Goal: Transaction & Acquisition: Purchase product/service

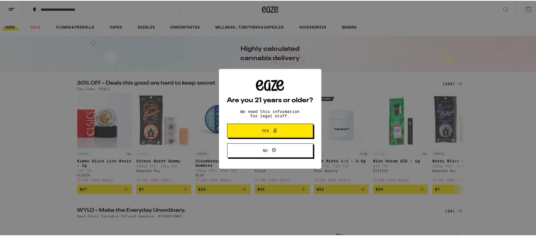
click at [247, 132] on button "Yes" at bounding box center [270, 130] width 86 height 14
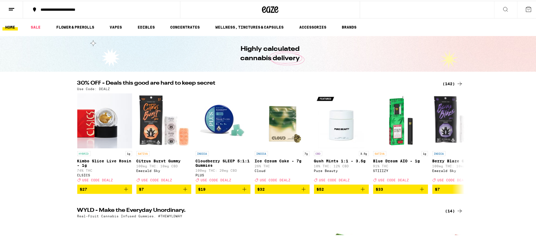
click at [450, 81] on div "(142)" at bounding box center [453, 83] width 20 height 7
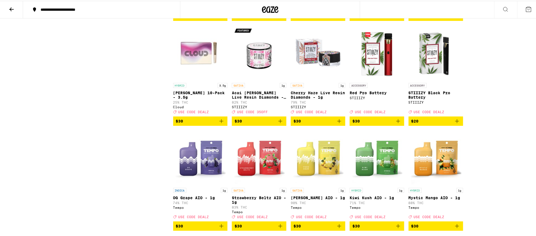
scroll to position [1947, 0]
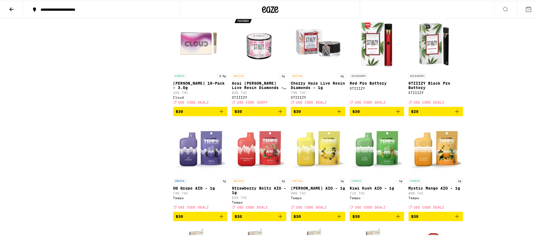
click at [196, 70] on img "Open page for Runtz 10-Pack - 3.5g from Cloud" at bounding box center [200, 42] width 55 height 55
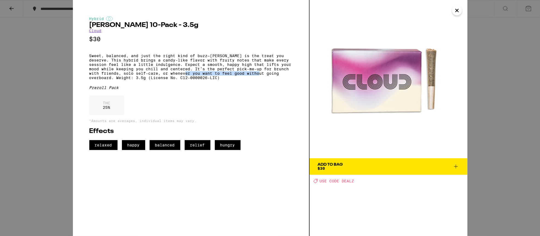
drag, startPoint x: 275, startPoint y: 79, endPoint x: 193, endPoint y: 80, distance: 82.3
click at [193, 80] on p "Sweet, balanced, and just the right kind of buzz—[PERSON_NAME] is the treat you…" at bounding box center [190, 66] width 203 height 26
drag, startPoint x: 193, startPoint y: 80, endPoint x: 250, endPoint y: 83, distance: 57.6
click at [250, 80] on p "Sweet, balanced, and just the right kind of buzz—[PERSON_NAME] is the treat you…" at bounding box center [190, 66] width 203 height 26
click at [511, 98] on div "Hybrid [PERSON_NAME] 10-Pack - 3.5g Cloud $30 Sweet, balanced, and just the rig…" at bounding box center [270, 118] width 540 height 236
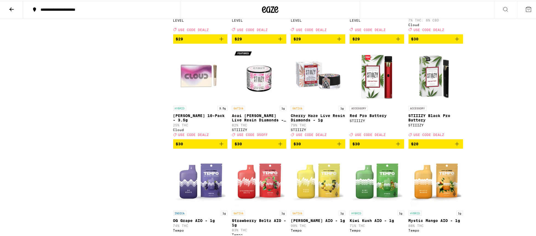
scroll to position [1919, 0]
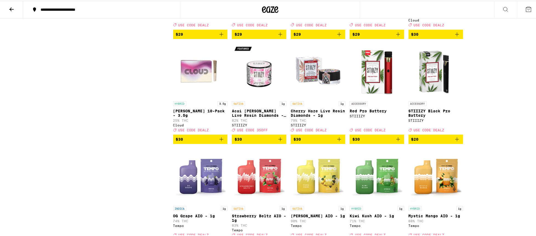
click at [203, 97] on img "Open page for Runtz 10-Pack - 3.5g from Cloud" at bounding box center [200, 69] width 55 height 55
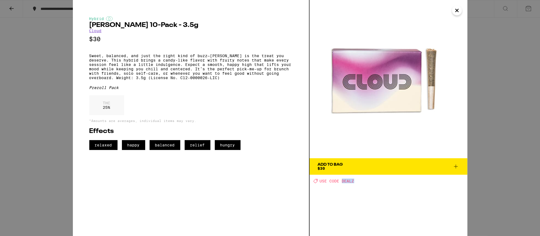
drag, startPoint x: 361, startPoint y: 182, endPoint x: 342, endPoint y: 181, distance: 18.4
click at [342, 181] on div "Deal Created with Sketch. USE CODE DEALZ" at bounding box center [391, 180] width 154 height 5
copy span "DEALZ"
click at [342, 163] on div "Add To Bag" at bounding box center [330, 164] width 25 height 4
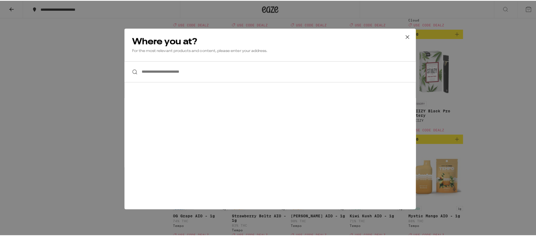
click at [246, 64] on input "**********" at bounding box center [270, 70] width 292 height 21
click at [505, 60] on div "**********" at bounding box center [270, 118] width 540 height 236
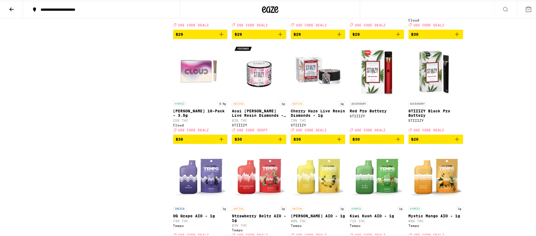
click at [13, 7] on icon at bounding box center [11, 8] width 7 height 7
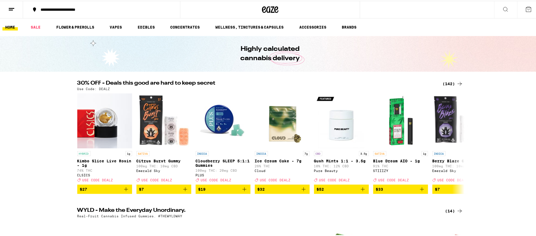
click at [526, 8] on icon at bounding box center [529, 8] width 7 height 7
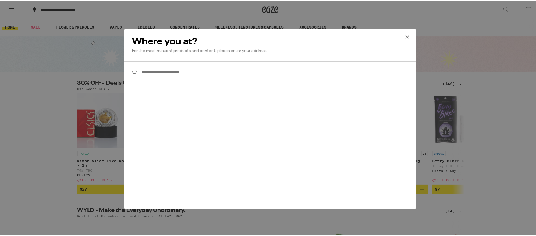
click at [137, 65] on input "**********" at bounding box center [270, 70] width 292 height 21
click at [163, 65] on input "**********" at bounding box center [270, 70] width 292 height 21
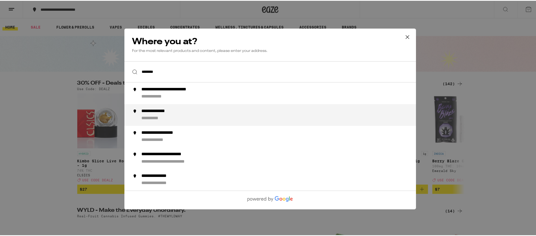
click at [189, 113] on div "**********" at bounding box center [281, 113] width 280 height 13
type input "**********"
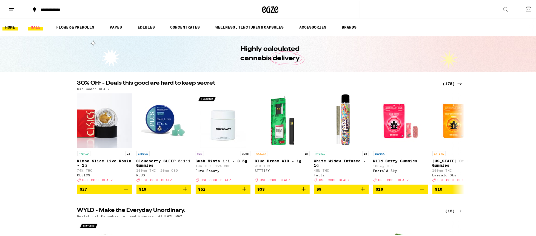
click at [38, 24] on link "SALE" at bounding box center [35, 26] width 15 height 7
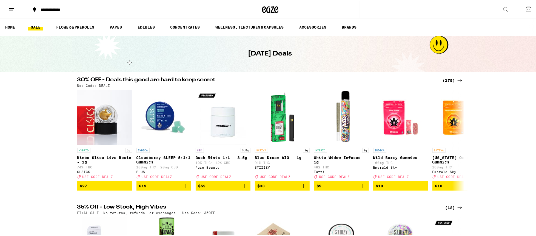
click at [521, 8] on button at bounding box center [528, 8] width 23 height 17
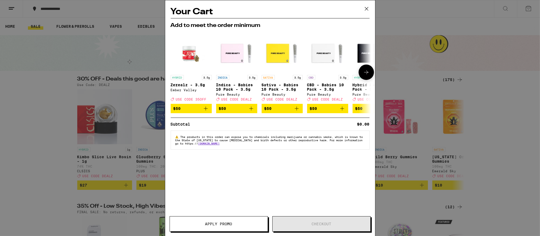
click at [285, 87] on p "Sativa - Babies 10 Pack - 3.5g" at bounding box center [282, 87] width 41 height 9
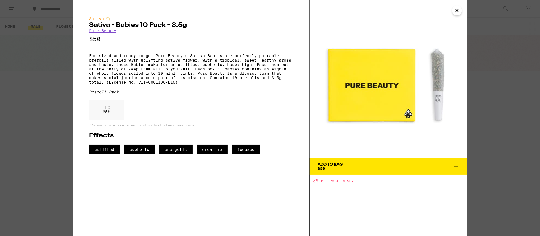
click at [341, 168] on div "Add To Bag $50" at bounding box center [330, 166] width 25 height 8
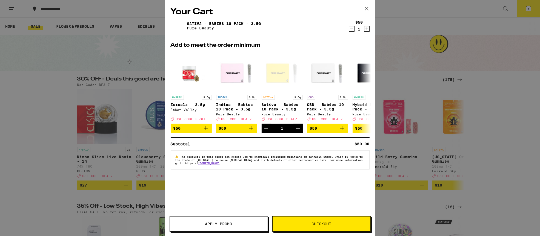
click at [244, 222] on span "Apply Promo" at bounding box center [219, 224] width 98 height 4
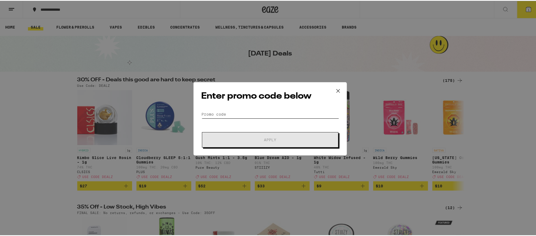
click at [255, 113] on input "Promo Code" at bounding box center [271, 113] width 138 height 8
paste input "DEALZ"
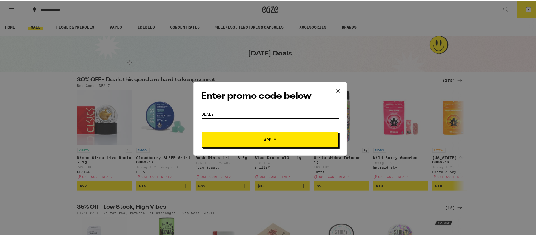
type input "DEALZ"
click at [269, 139] on span "Apply" at bounding box center [270, 139] width 12 height 4
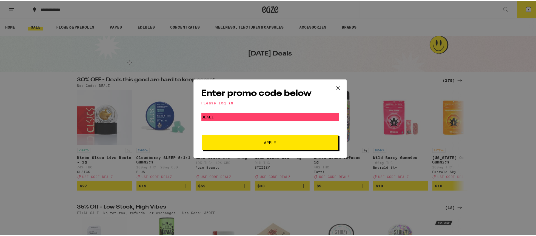
click at [220, 102] on div "Please log in" at bounding box center [271, 102] width 138 height 4
click at [208, 103] on div "Please log in" at bounding box center [271, 102] width 138 height 4
click at [286, 141] on span "Apply" at bounding box center [270, 142] width 99 height 4
click at [334, 85] on icon at bounding box center [338, 87] width 8 height 8
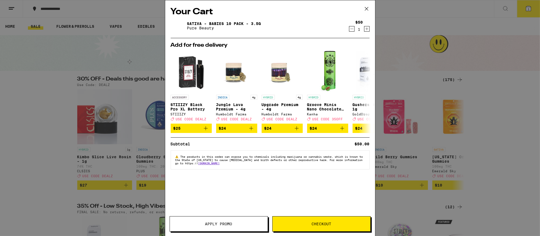
click at [364, 7] on icon at bounding box center [367, 9] width 8 height 8
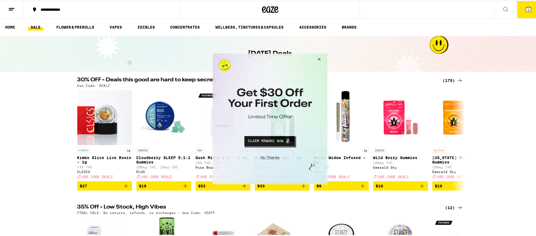
click at [263, 158] on button "Close Modal" at bounding box center [269, 156] width 112 height 8
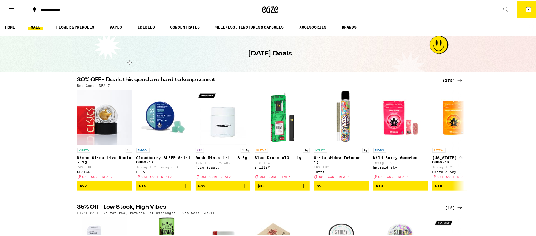
click at [8, 4] on button at bounding box center [11, 8] width 23 height 17
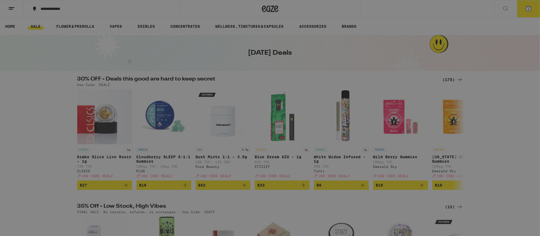
click at [84, 27] on span "Log In" at bounding box center [76, 29] width 52 height 4
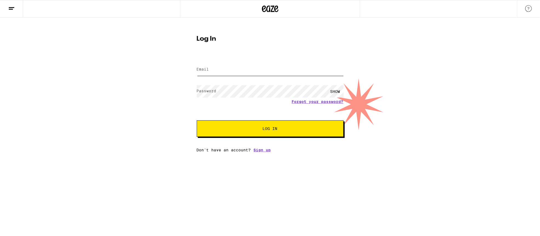
click at [260, 74] on input "Email" at bounding box center [270, 69] width 147 height 12
type input "[EMAIL_ADDRESS][DOMAIN_NAME]"
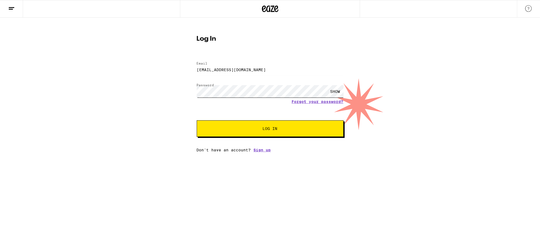
click at [197, 120] on button "Log In" at bounding box center [270, 128] width 147 height 16
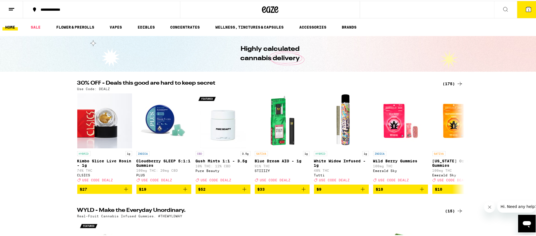
drag, startPoint x: 532, startPoint y: 11, endPoint x: 295, endPoint y: 71, distance: 244.5
click at [532, 11] on button "1" at bounding box center [528, 8] width 23 height 17
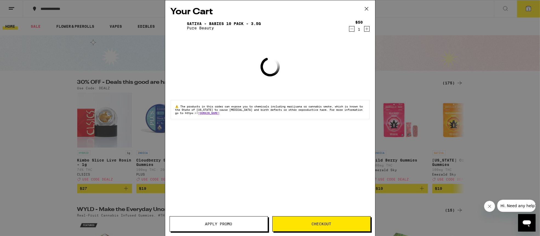
click at [241, 220] on button "Apply Promo" at bounding box center [219, 223] width 98 height 15
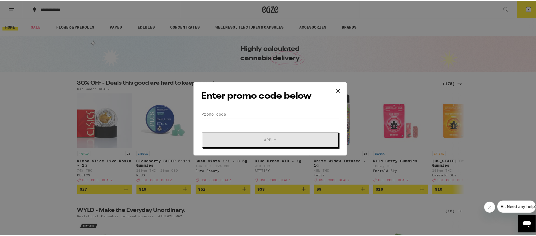
click at [271, 118] on form "Promo Code Apply" at bounding box center [271, 127] width 138 height 37
click at [272, 113] on input "Promo Code" at bounding box center [271, 113] width 138 height 8
paste input "DEALZ"
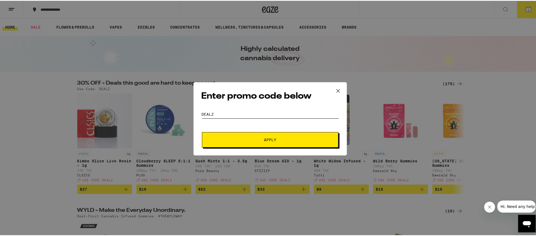
type input "DEALZ"
click at [268, 132] on button "Apply" at bounding box center [270, 138] width 137 height 15
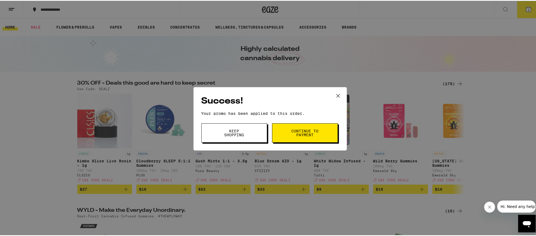
click at [293, 131] on span "Continue to payment" at bounding box center [305, 132] width 28 height 8
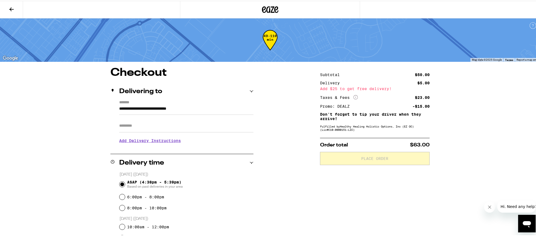
click at [268, 8] on icon at bounding box center [270, 9] width 16 height 10
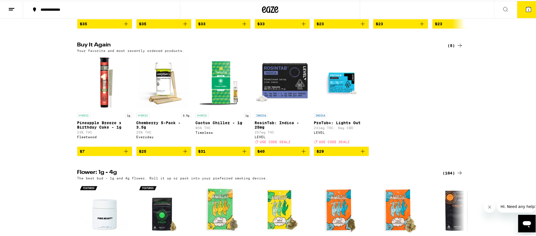
scroll to position [548, 0]
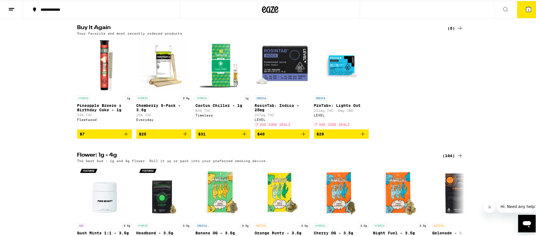
click at [182, 136] on icon "Add to bag" at bounding box center [185, 133] width 7 height 7
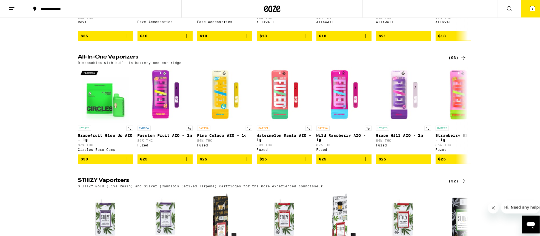
scroll to position [1014, 0]
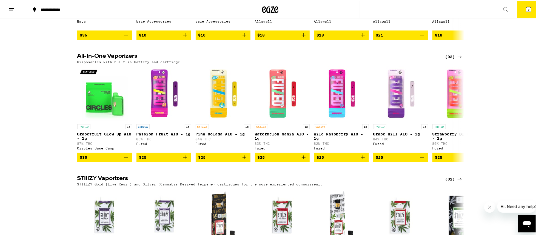
click at [528, 9] on span "2" at bounding box center [529, 8] width 2 height 3
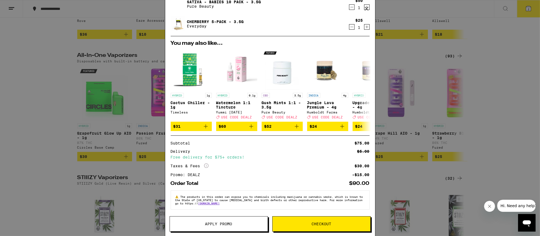
scroll to position [25, 0]
drag, startPoint x: 348, startPoint y: 166, endPoint x: 365, endPoint y: 168, distance: 16.8
click at [365, 168] on div "Subtotal $75.00 Delivery $5.00 Free delivery for $75+ orders! Taxes & Fees More…" at bounding box center [270, 158] width 199 height 35
drag, startPoint x: 365, startPoint y: 168, endPoint x: 366, endPoint y: 177, distance: 9.9
click at [366, 177] on div "Your Cart Sativa - Babies 10 Pack - 3.5g Pure Beauty $50 1 Chemberry 5-Pack - 3…" at bounding box center [270, 109] width 210 height 219
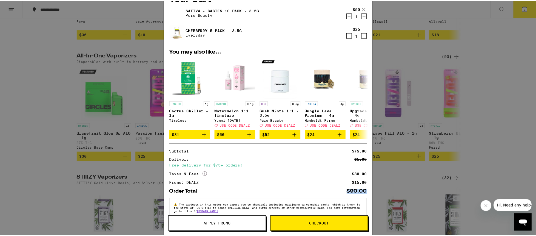
scroll to position [0, 0]
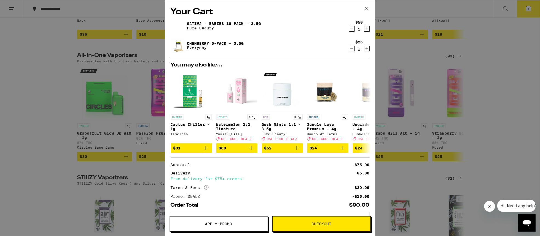
click at [40, 93] on div "Your Cart Sativa - Babies 10 Pack - 3.5g Pure Beauty $50 1 Chemberry 5-Pack - 3…" at bounding box center [270, 118] width 540 height 236
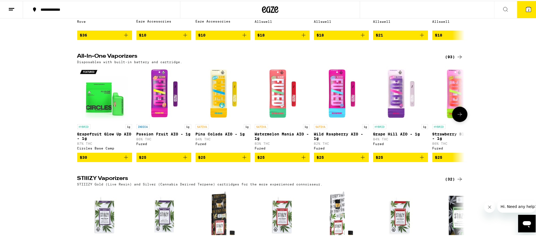
click at [461, 121] on button at bounding box center [459, 113] width 15 height 15
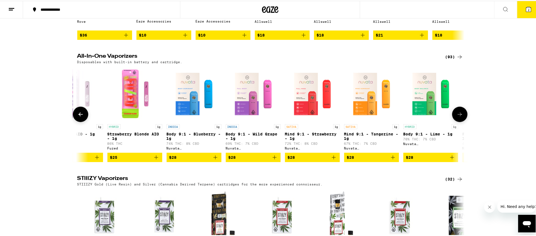
scroll to position [0, 326]
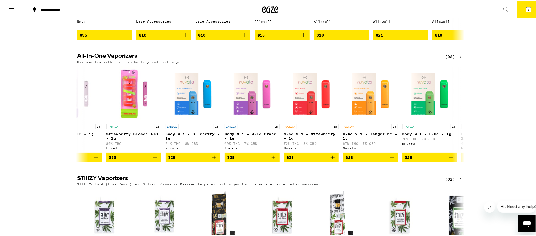
click at [495, 10] on button at bounding box center [505, 8] width 23 height 17
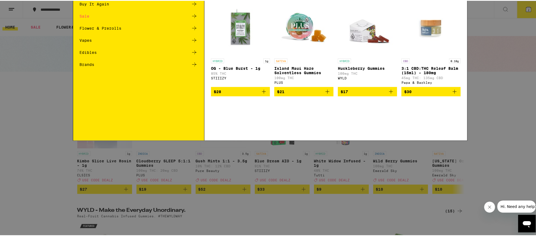
scroll to position [0, 0]
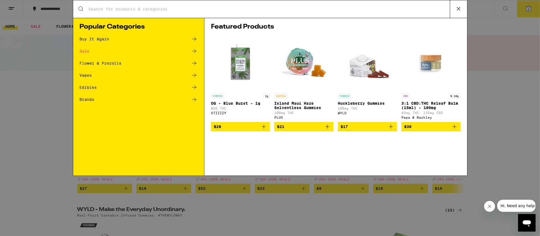
click at [352, 7] on input "Search for Products" at bounding box center [270, 9] width 362 height 5
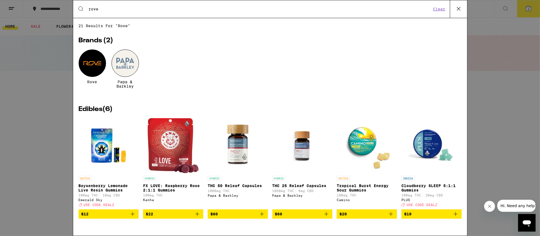
type input "rove"
click at [91, 62] on div at bounding box center [92, 62] width 27 height 27
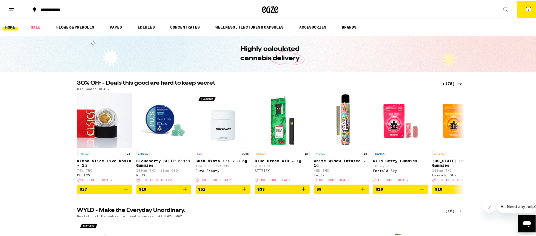
click at [453, 82] on div "(175)" at bounding box center [453, 83] width 20 height 7
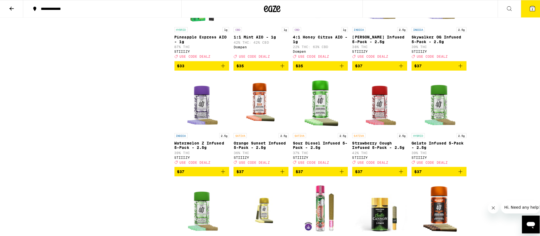
scroll to position [2605, 0]
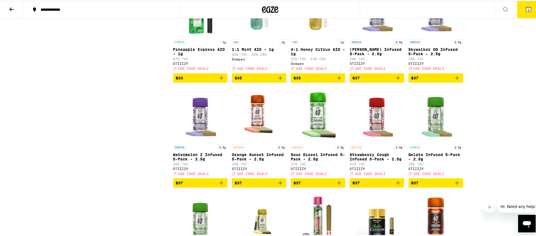
click at [192, 80] on span "$33" at bounding box center [200, 77] width 49 height 7
click at [528, 10] on span "3" at bounding box center [529, 8] width 2 height 3
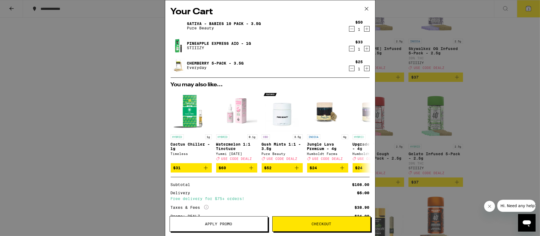
click at [350, 67] on icon "Decrement" at bounding box center [352, 68] width 5 height 7
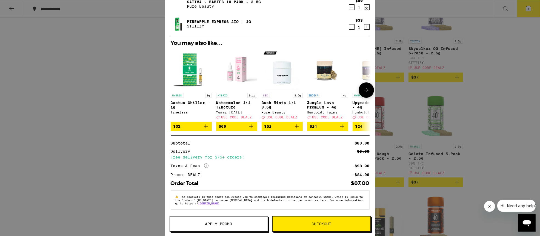
scroll to position [25, 0]
drag, startPoint x: 351, startPoint y: 142, endPoint x: 366, endPoint y: 142, distance: 15.4
click at [366, 142] on div "Your Cart Sativa - Babies 10 Pack - 3.5g Pure Beauty $50 1 Pineapple Express AI…" at bounding box center [270, 109] width 210 height 219
click at [483, 147] on div "Your Cart Sativa - Babies 10 Pack - 3.5g Pure Beauty $50 1 Pineapple Express AI…" at bounding box center [270, 118] width 540 height 236
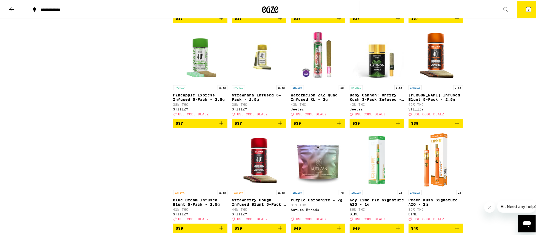
scroll to position [2769, 0]
click at [526, 4] on button "2" at bounding box center [528, 8] width 23 height 17
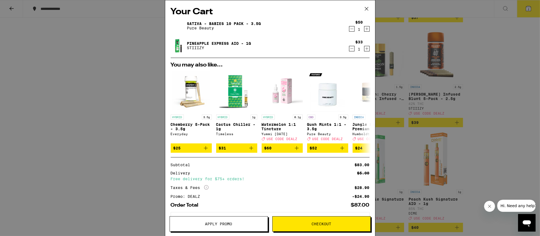
click at [478, 88] on div "Your Cart Sativa - Babies 10 Pack - 3.5g Pure Beauty $50 1 Pineapple Express AI…" at bounding box center [270, 118] width 540 height 236
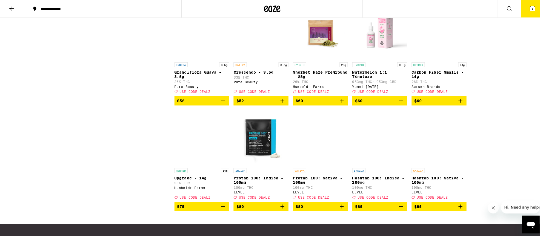
scroll to position [3536, 0]
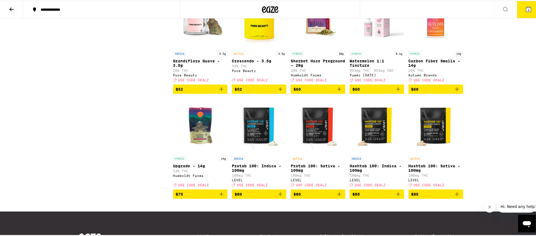
click at [518, 11] on button "2" at bounding box center [528, 8] width 23 height 17
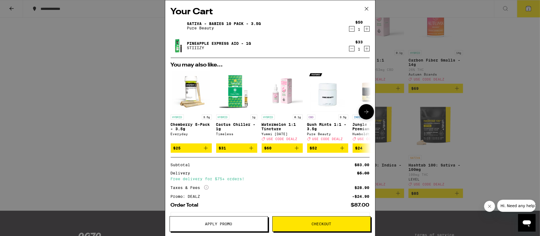
click at [205, 151] on icon "Add to bag" at bounding box center [206, 147] width 7 height 7
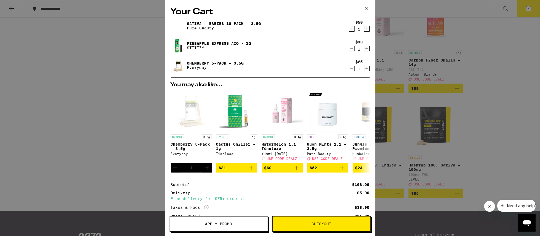
click at [350, 31] on icon "Decrement" at bounding box center [352, 28] width 5 height 7
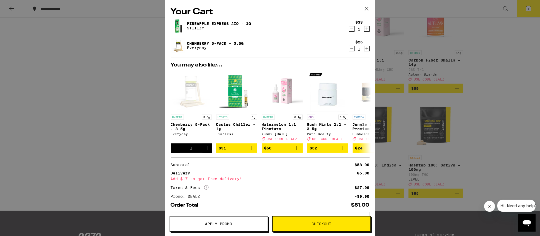
click at [320, 223] on span "Checkout" at bounding box center [322, 224] width 20 height 4
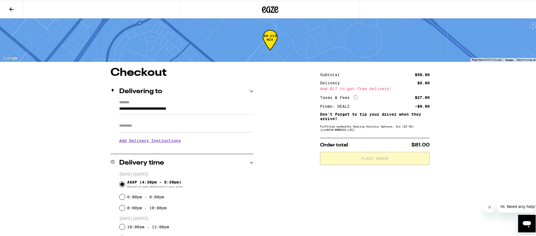
drag, startPoint x: 296, startPoint y: 90, endPoint x: 299, endPoint y: 89, distance: 3.3
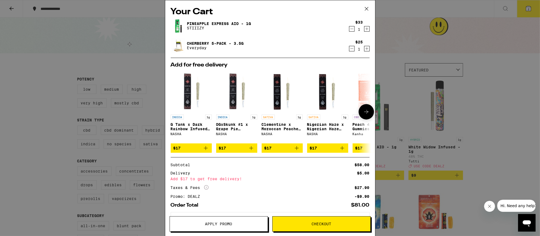
click at [364, 115] on icon at bounding box center [366, 111] width 7 height 7
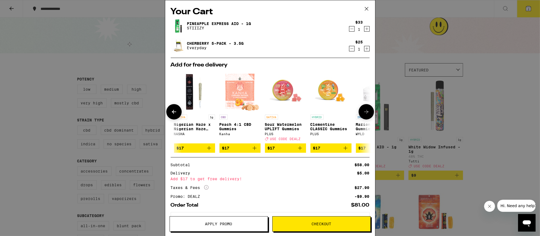
click at [364, 115] on icon at bounding box center [366, 111] width 7 height 7
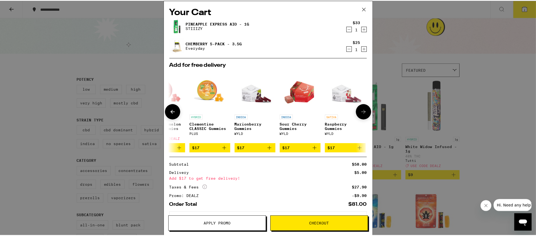
scroll to position [0, 260]
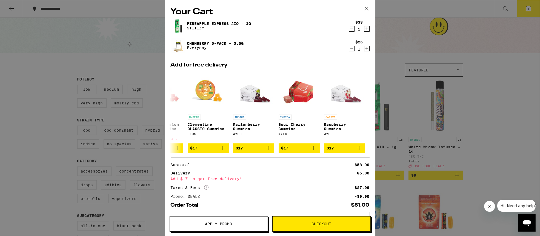
click at [504, 131] on div "Your Cart Pineapple Express AIO - 1g STIIIZY $33 1 Chemberry 5-Pack - 3.5g Ever…" at bounding box center [270, 118] width 540 height 236
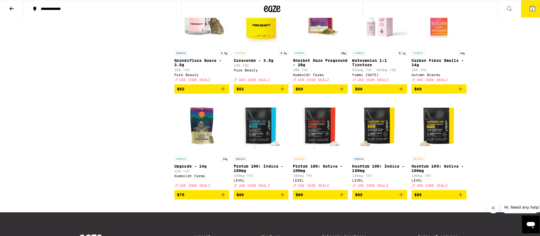
scroll to position [3509, 0]
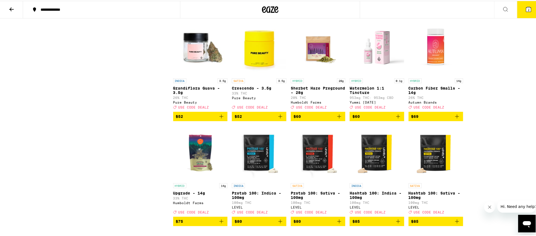
click at [340, 14] on icon "Add to bag" at bounding box center [339, 10] width 7 height 7
click at [528, 10] on span "3" at bounding box center [529, 8] width 2 height 3
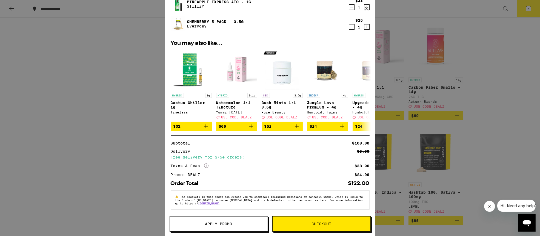
scroll to position [45, 0]
drag, startPoint x: 353, startPoint y: 164, endPoint x: 365, endPoint y: 173, distance: 14.8
click at [365, 173] on div "Subtotal $108.00 Delivery $5.00 Free delivery for $75+ orders! Taxes & Fees Mor…" at bounding box center [270, 158] width 199 height 35
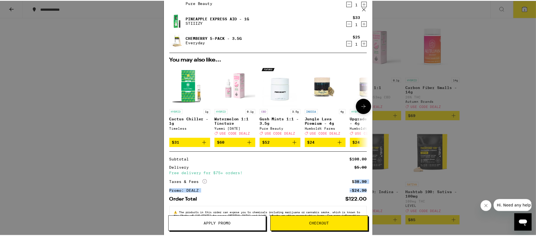
scroll to position [0, 0]
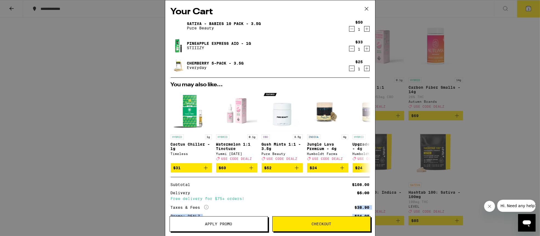
click at [350, 27] on icon "Decrement" at bounding box center [352, 28] width 5 height 7
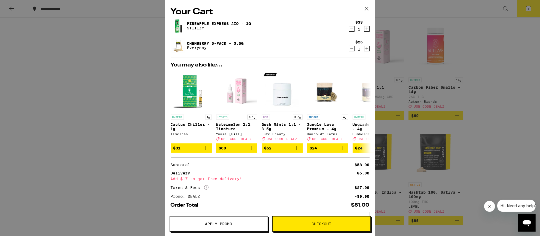
click at [84, 85] on div "Your Cart Pineapple Express AIO - 1g STIIIZY $33 1 Chemberry 5-Pack - 3.5g Ever…" at bounding box center [270, 118] width 540 height 236
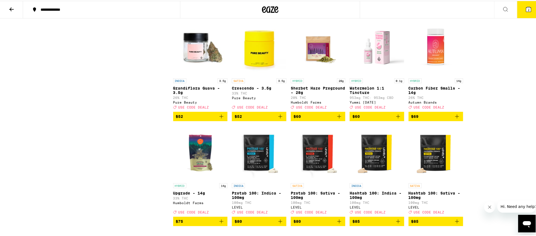
click at [103, 10] on div "**********" at bounding box center [104, 9] width 133 height 4
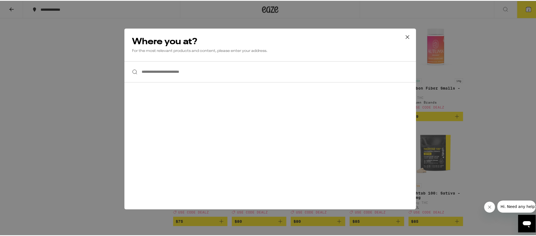
click at [55, 47] on div "**********" at bounding box center [270, 118] width 540 height 236
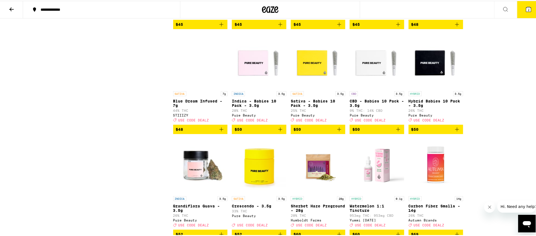
scroll to position [3317, 0]
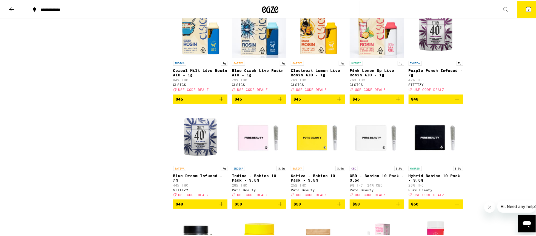
click at [503, 10] on icon at bounding box center [506, 8] width 7 height 7
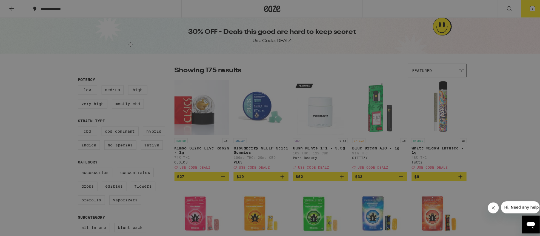
scroll to position [0, 0]
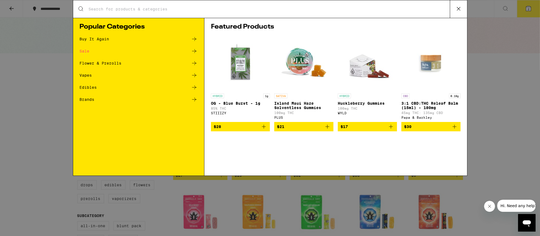
click at [264, 8] on input "Search for Products" at bounding box center [270, 9] width 362 height 5
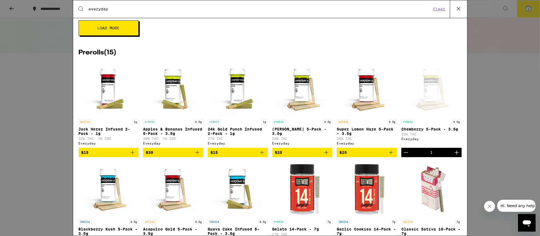
scroll to position [329, 0]
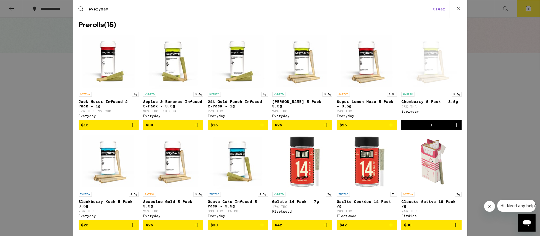
type input "everyday"
click at [376, 128] on span "$25" at bounding box center [367, 124] width 55 height 7
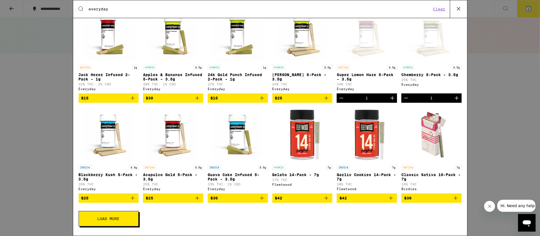
scroll to position [356, 0]
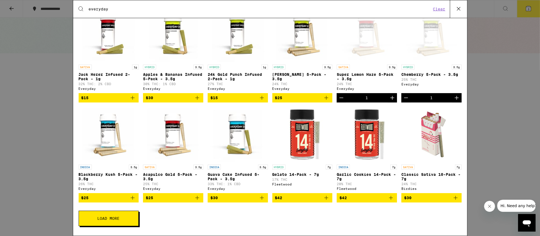
click at [515, 61] on div "Search for Products everyday Clear 44 results for "everyday" Brands ( 5 ) Every…" at bounding box center [270, 118] width 540 height 236
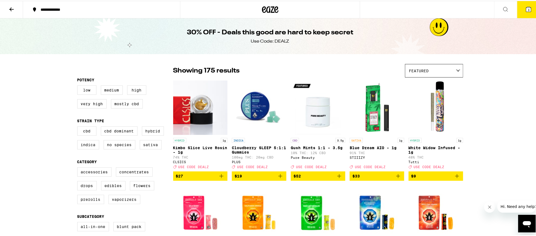
click at [520, 6] on button "3" at bounding box center [528, 8] width 23 height 17
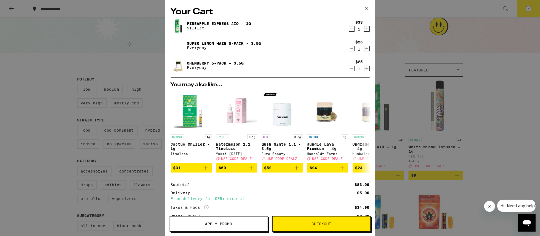
click at [306, 222] on span "Checkout" at bounding box center [322, 224] width 98 height 4
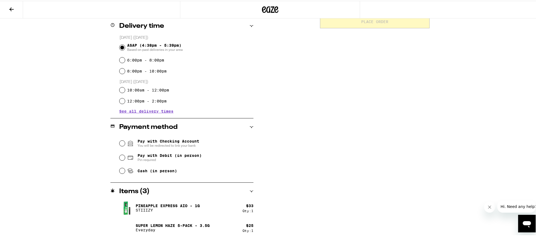
scroll to position [137, 0]
click at [172, 156] on span "Pay with Debit (in person)" at bounding box center [170, 154] width 64 height 4
click at [125, 156] on input "Pay with Debit (in person) Pin required" at bounding box center [122, 156] width 5 height 5
radio input "true"
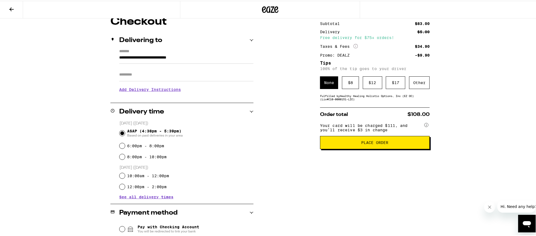
scroll to position [22, 0]
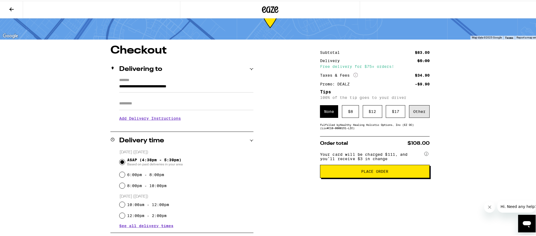
click at [422, 110] on div "Other" at bounding box center [419, 110] width 21 height 13
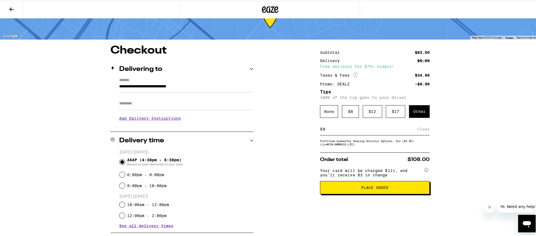
drag, startPoint x: 350, startPoint y: 127, endPoint x: 308, endPoint y: 130, distance: 41.5
click at [308, 130] on div "**********" at bounding box center [270, 208] width 395 height 329
type input "5"
click at [421, 131] on div "Save" at bounding box center [425, 128] width 10 height 12
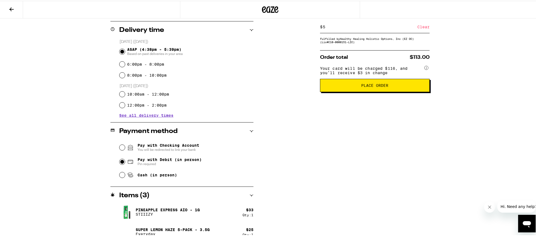
scroll to position [137, 0]
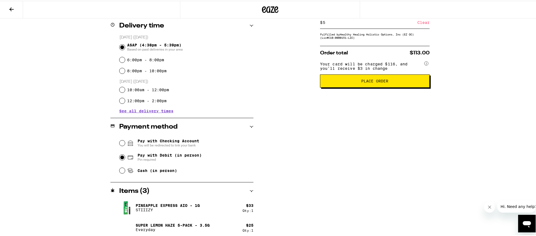
click at [340, 87] on button "Place Order" at bounding box center [375, 79] width 110 height 13
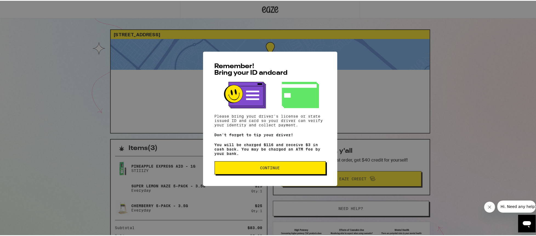
click at [266, 169] on span "Continue" at bounding box center [270, 167] width 20 height 4
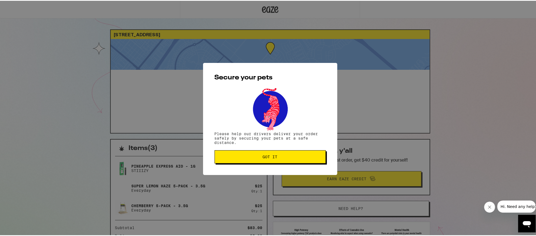
click at [268, 158] on span "Got it" at bounding box center [270, 156] width 15 height 4
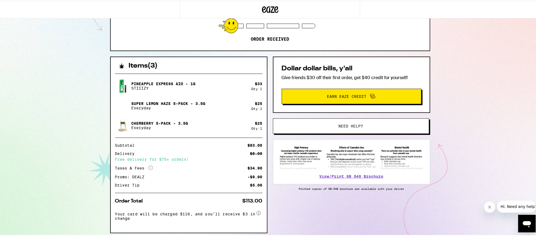
scroll to position [101, 0]
